Goal: Navigation & Orientation: Understand site structure

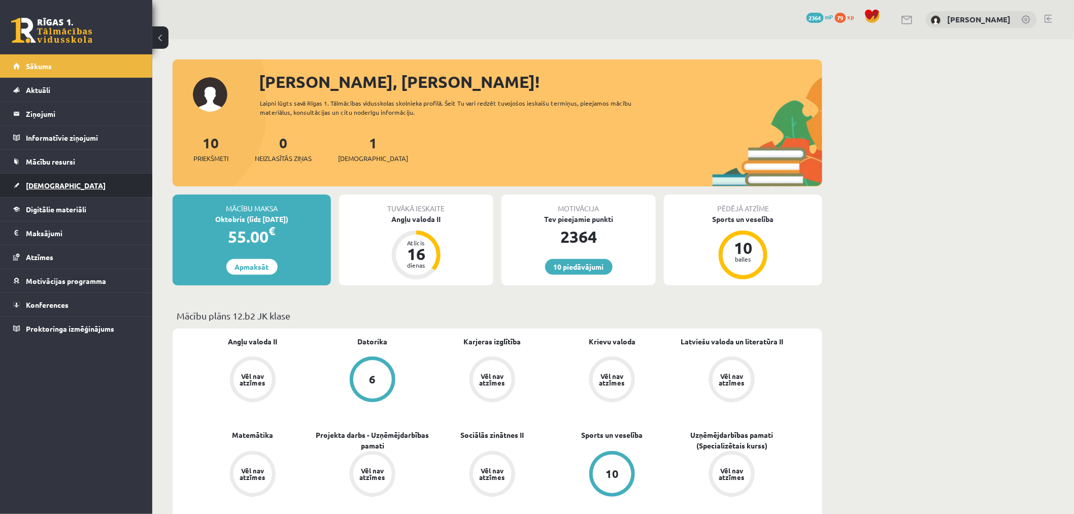
click at [79, 189] on link "[DEMOGRAPHIC_DATA]" at bounding box center [76, 185] width 126 height 23
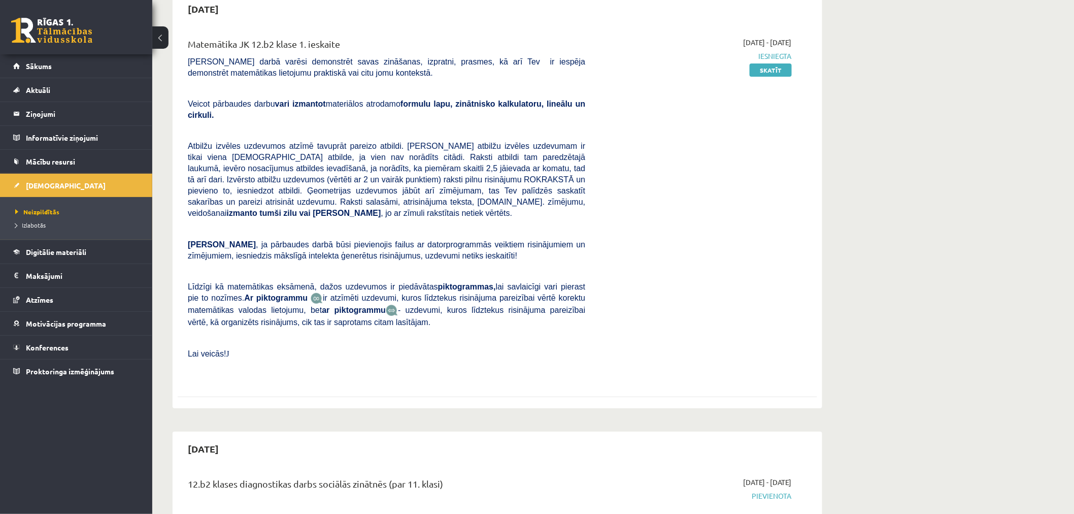
scroll to position [113, 0]
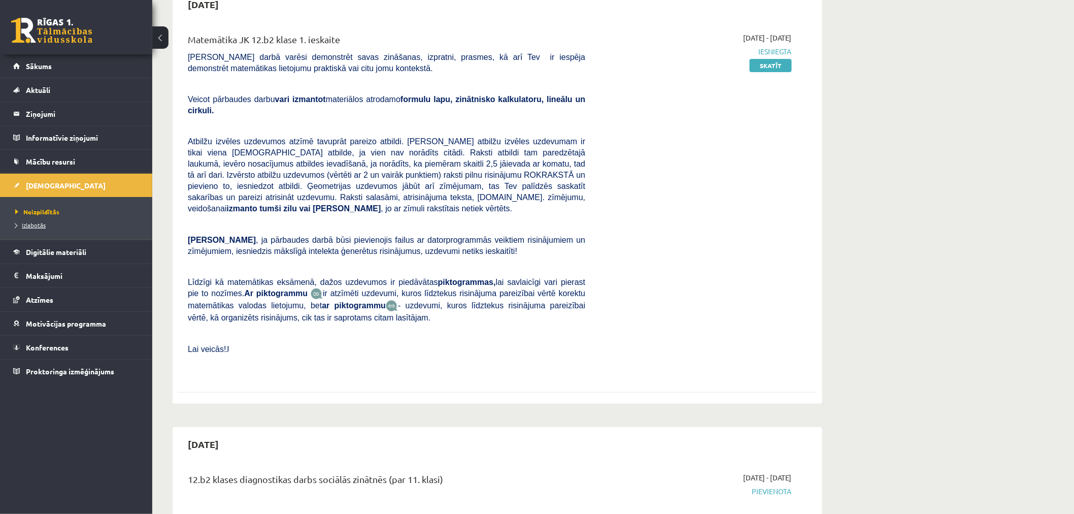
click at [31, 225] on span "Izlabotās" at bounding box center [30, 225] width 30 height 8
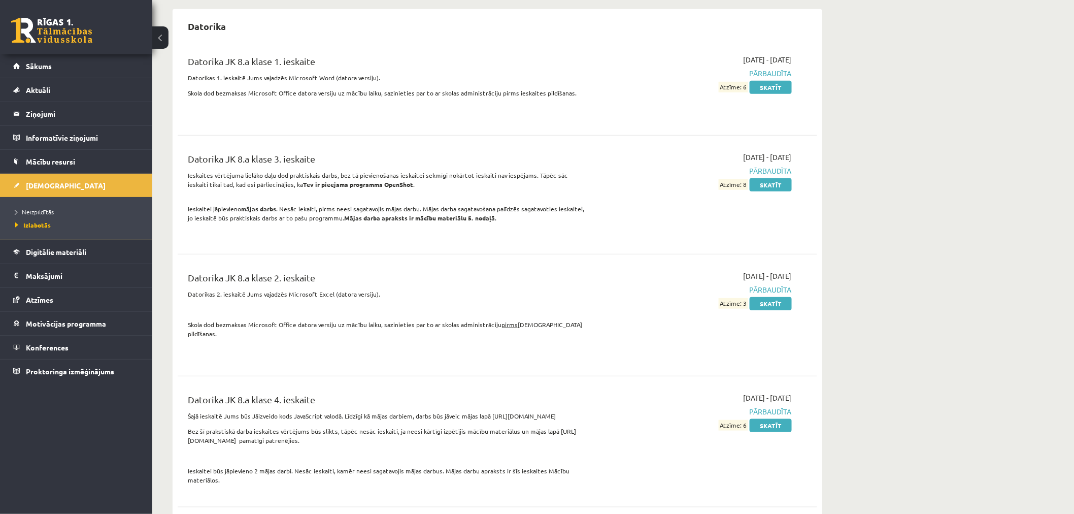
scroll to position [282, 0]
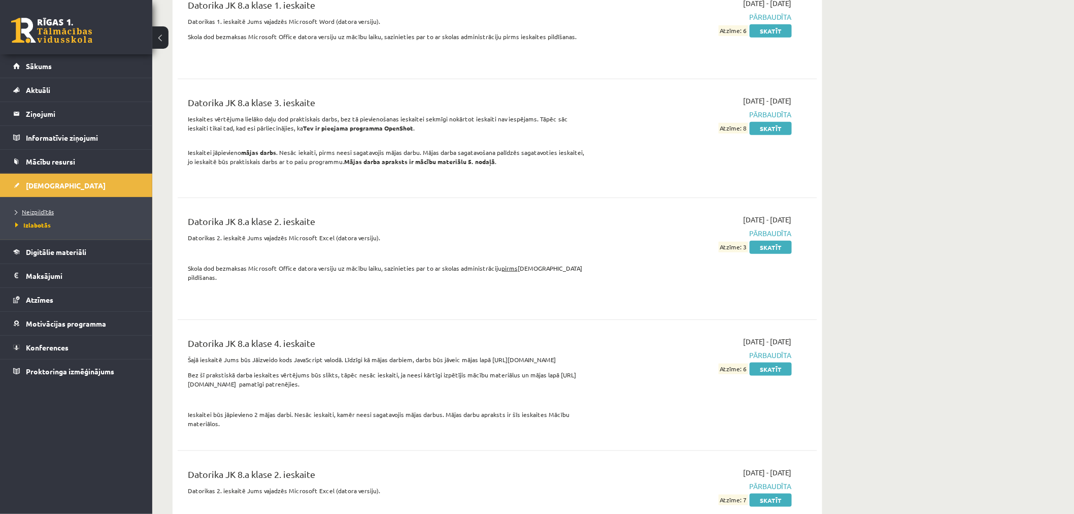
click at [84, 214] on link "Neizpildītās" at bounding box center [78, 211] width 127 height 9
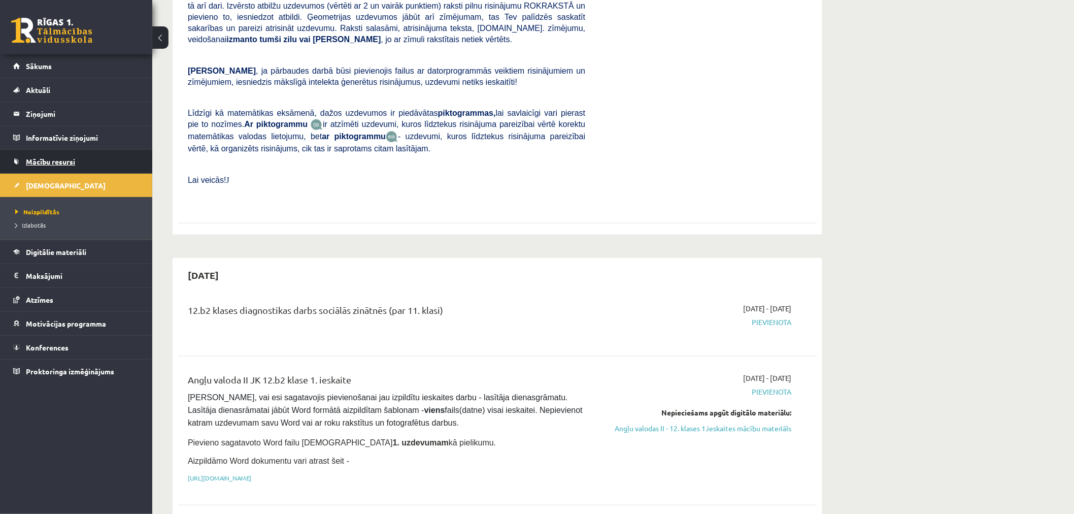
click at [93, 166] on link "Mācību resursi" at bounding box center [76, 161] width 126 height 23
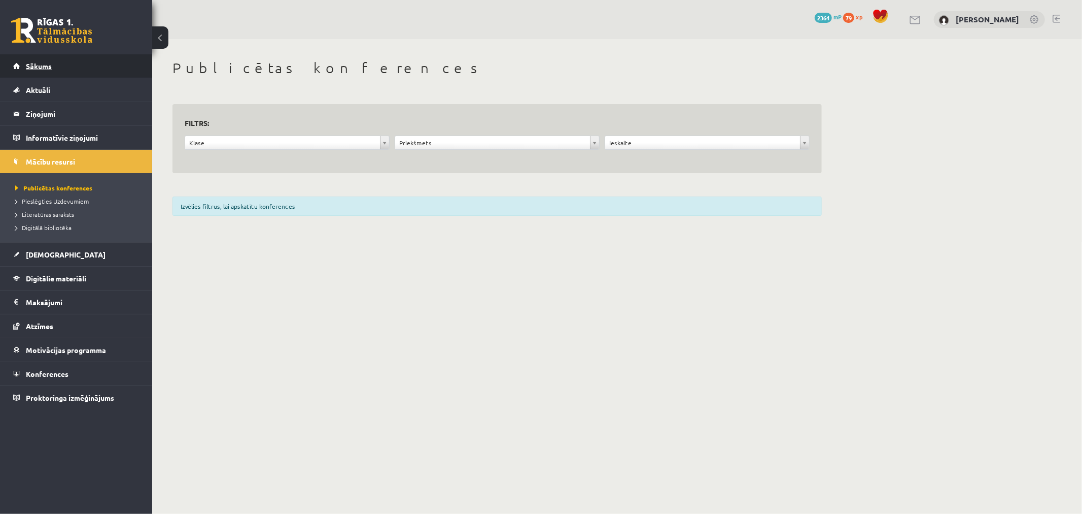
click at [99, 61] on link "Sākums" at bounding box center [76, 65] width 126 height 23
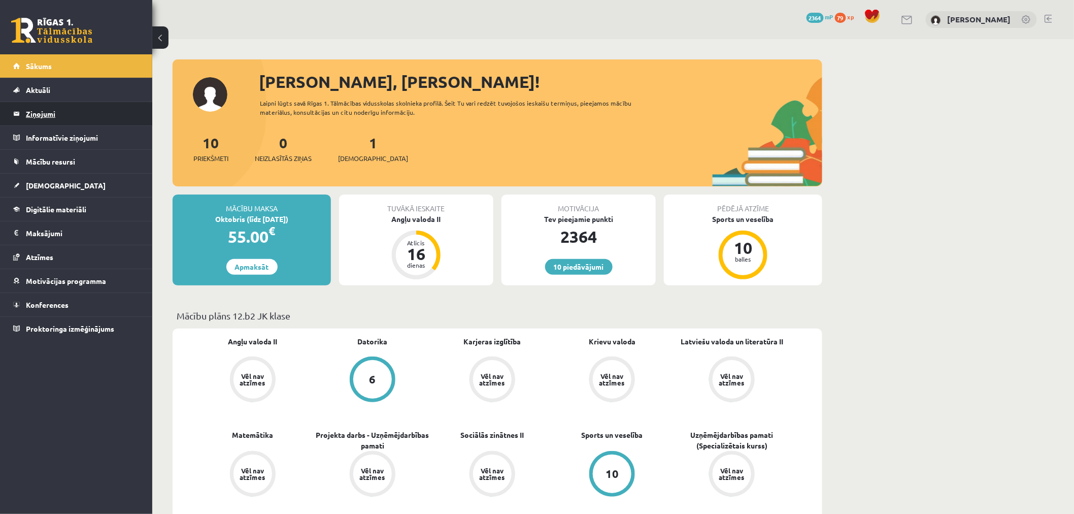
click at [98, 119] on legend "Ziņojumi 0" at bounding box center [83, 113] width 114 height 23
